Goal: Task Accomplishment & Management: Use online tool/utility

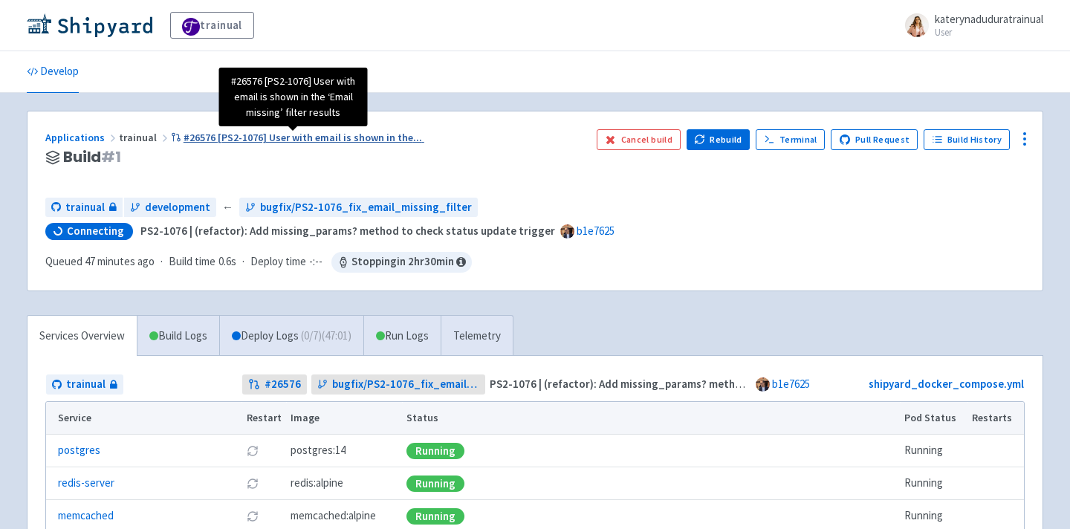
click at [239, 136] on span "#26576 [PS2-1076] User with email is shown in the ..." at bounding box center [303, 137] width 239 height 13
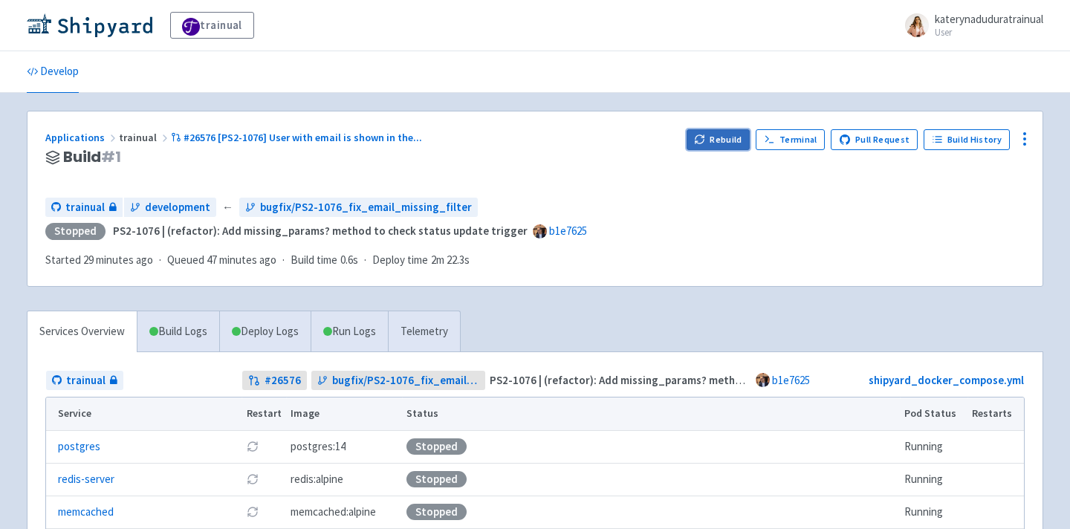
click at [736, 148] on button "Rebuild" at bounding box center [719, 139] width 64 height 21
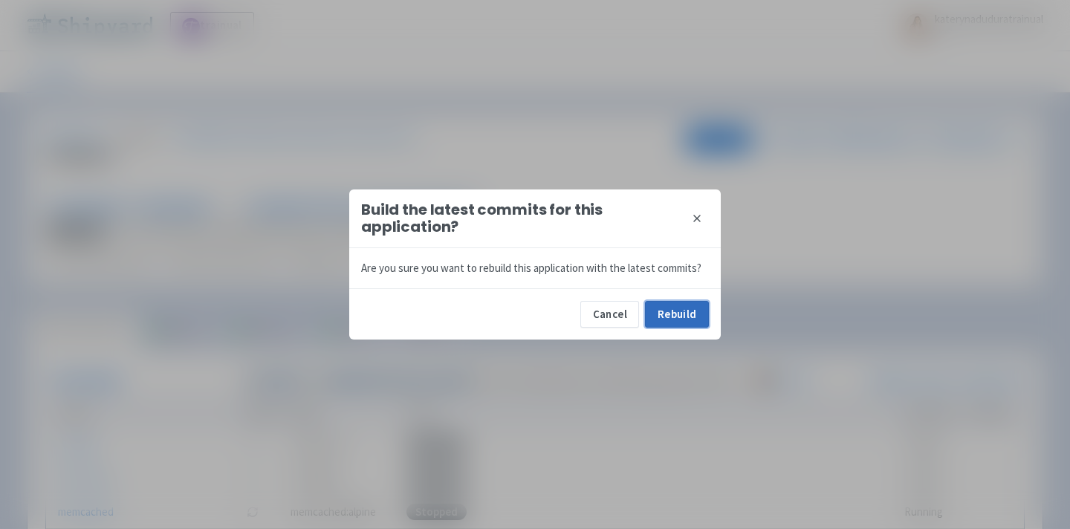
click at [681, 317] on button "Rebuild" at bounding box center [677, 314] width 64 height 27
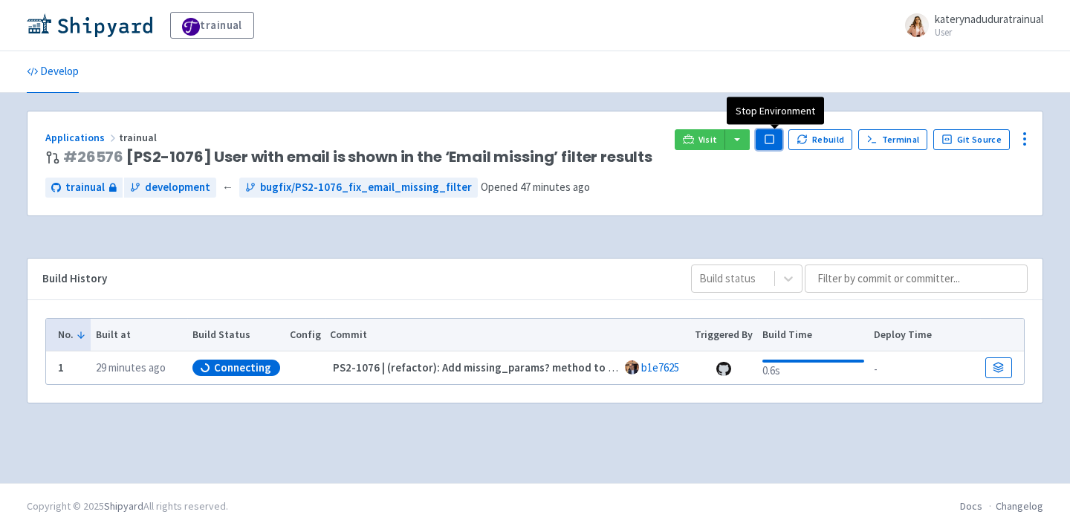
click at [772, 140] on rect "button" at bounding box center [769, 139] width 8 height 8
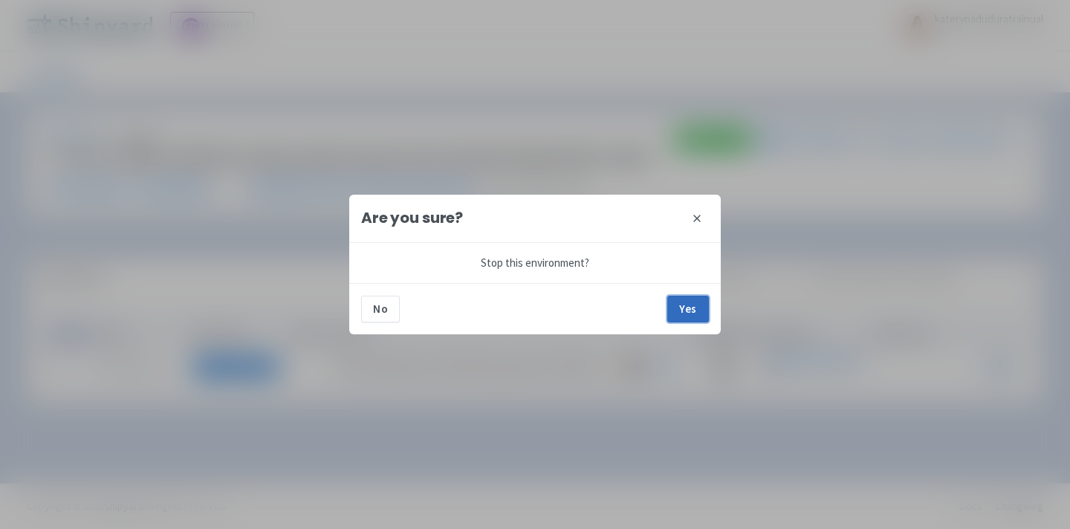
click at [686, 307] on button "Yes" at bounding box center [688, 309] width 42 height 27
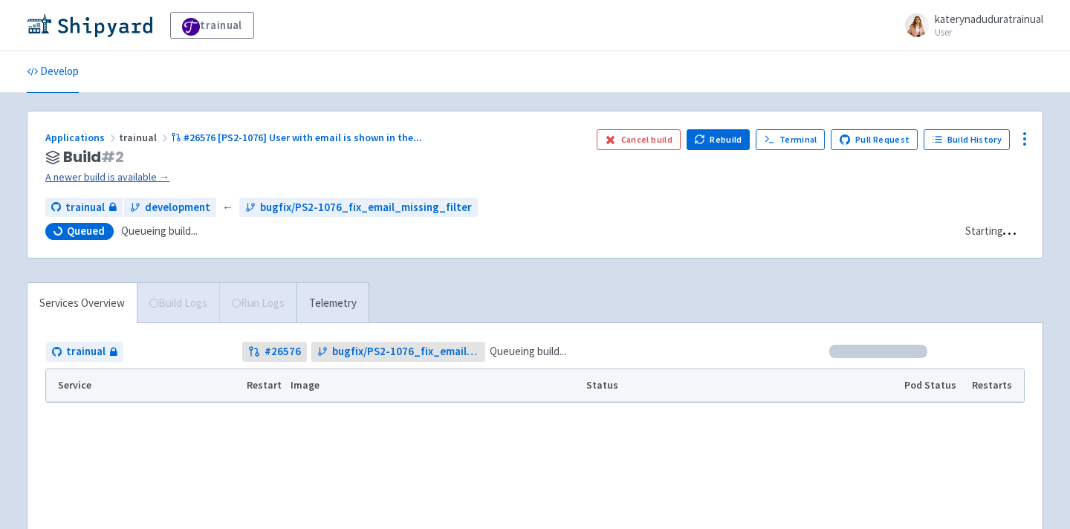
click at [108, 179] on link "A newer build is available →" at bounding box center [314, 177] width 539 height 17
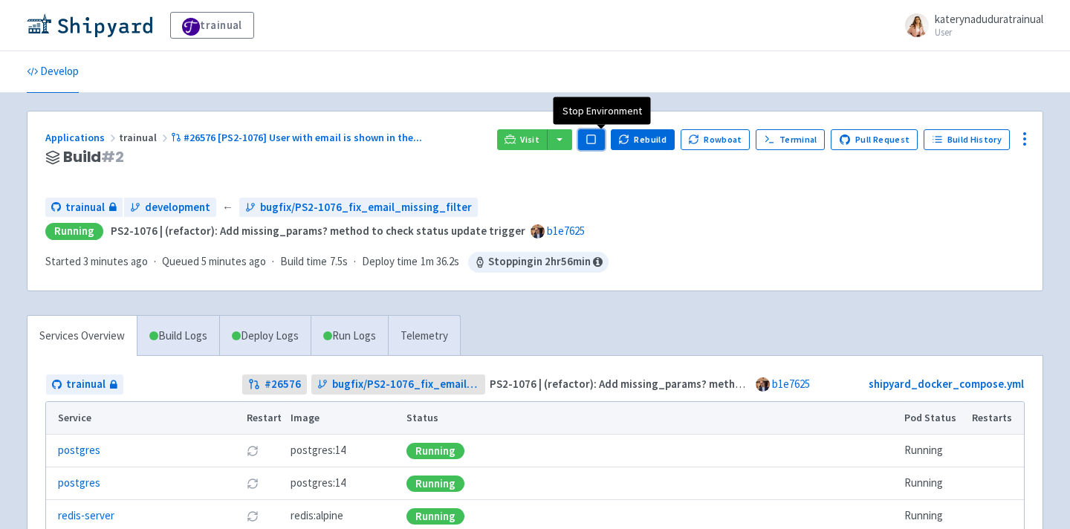
click at [600, 146] on button "Pause" at bounding box center [591, 139] width 27 height 21
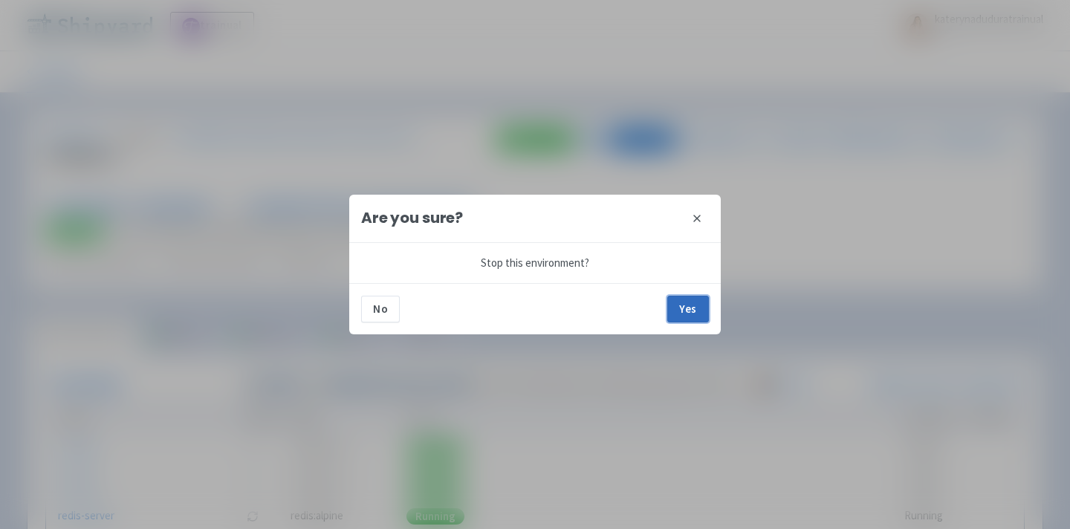
click at [699, 314] on button "Yes" at bounding box center [688, 309] width 42 height 27
